Goal: Task Accomplishment & Management: Use online tool/utility

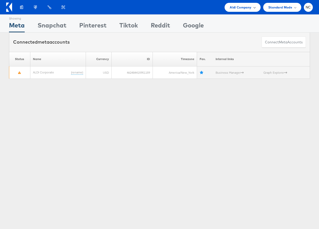
click at [229, 5] on div "Aldi Company" at bounding box center [242, 7] width 36 height 9
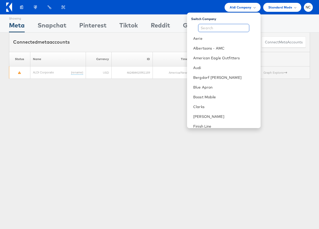
click at [225, 27] on input "text" at bounding box center [223, 28] width 51 height 8
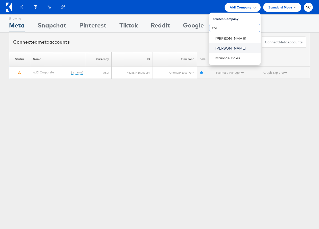
type input "ste"
click at [232, 46] on link "[PERSON_NAME]" at bounding box center [235, 48] width 41 height 5
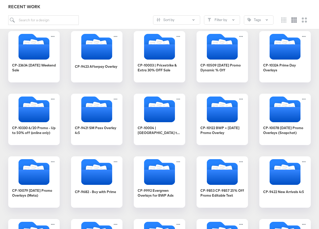
scroll to position [96, 0]
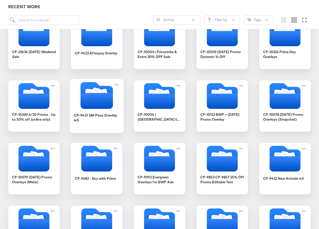
click at [88, 96] on icon "Folder" at bounding box center [96, 101] width 32 height 16
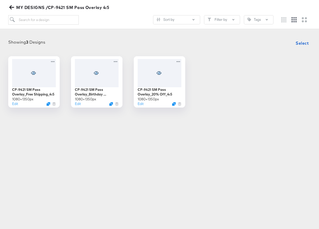
scroll to position [59, 0]
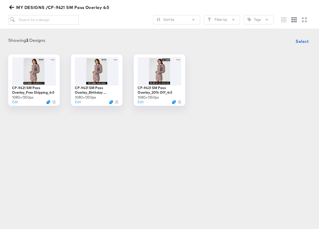
scroll to position [57, 0]
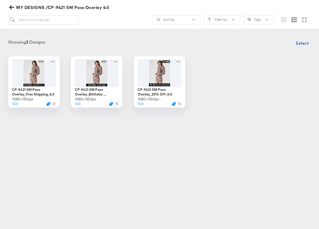
click at [13, 6] on icon "button" at bounding box center [11, 7] width 5 height 5
